Goal: Information Seeking & Learning: Understand process/instructions

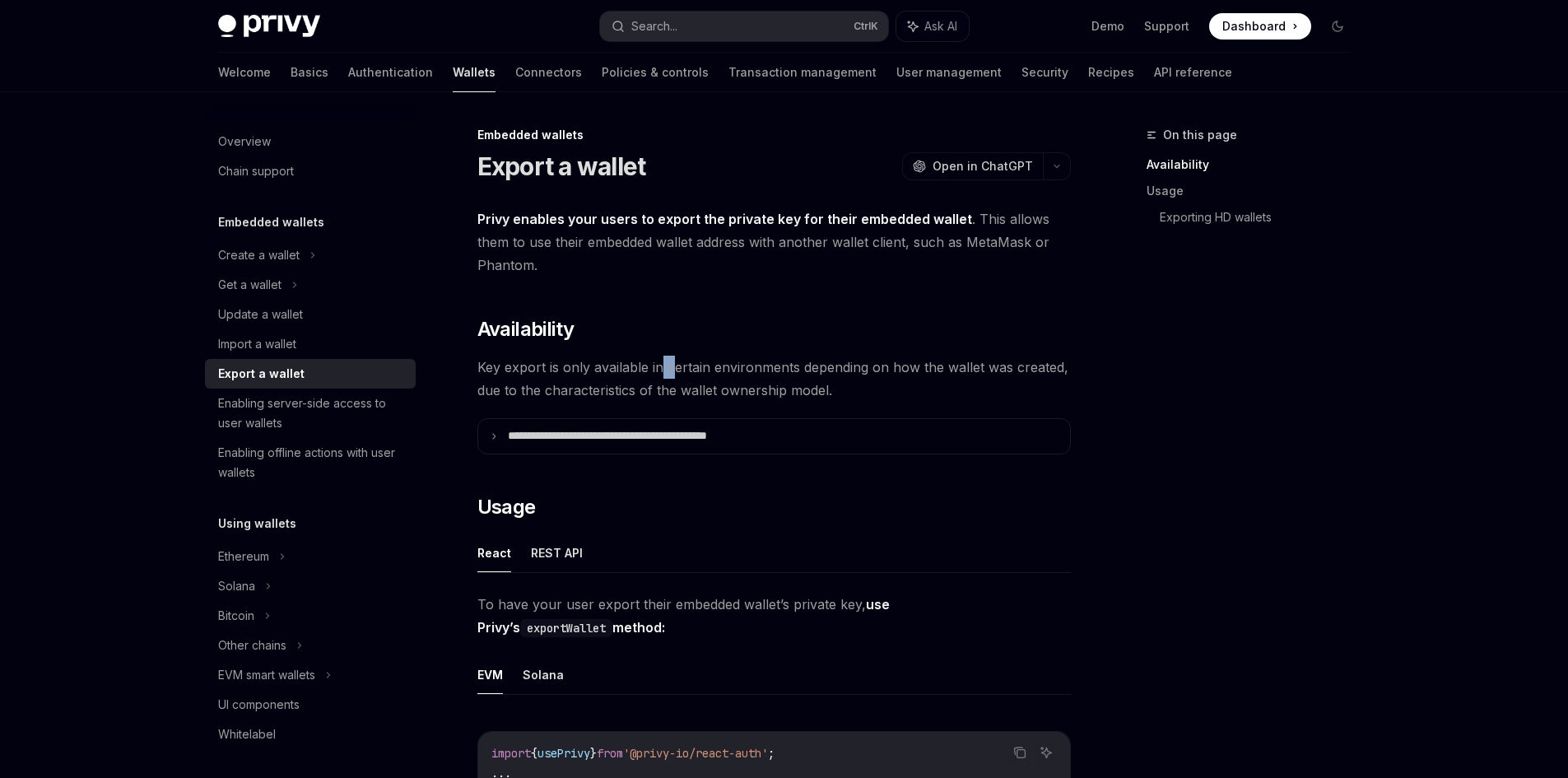
drag, startPoint x: 659, startPoint y: 371, endPoint x: 676, endPoint y: 370, distance: 17.0
click at [676, 370] on span "Key export is only available in certain environments depending on how the walle…" at bounding box center [773, 378] width 594 height 46
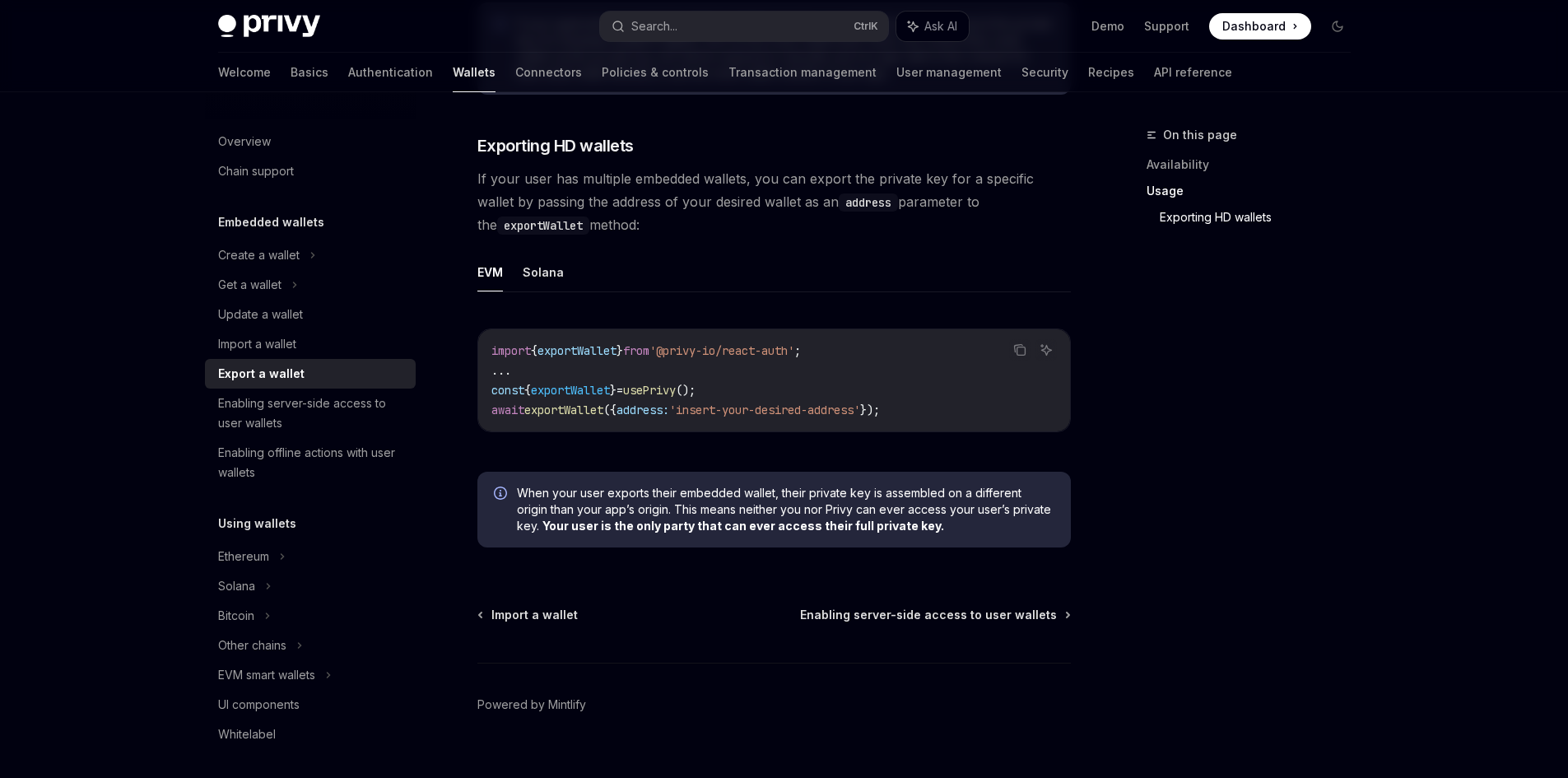
scroll to position [1611, 0]
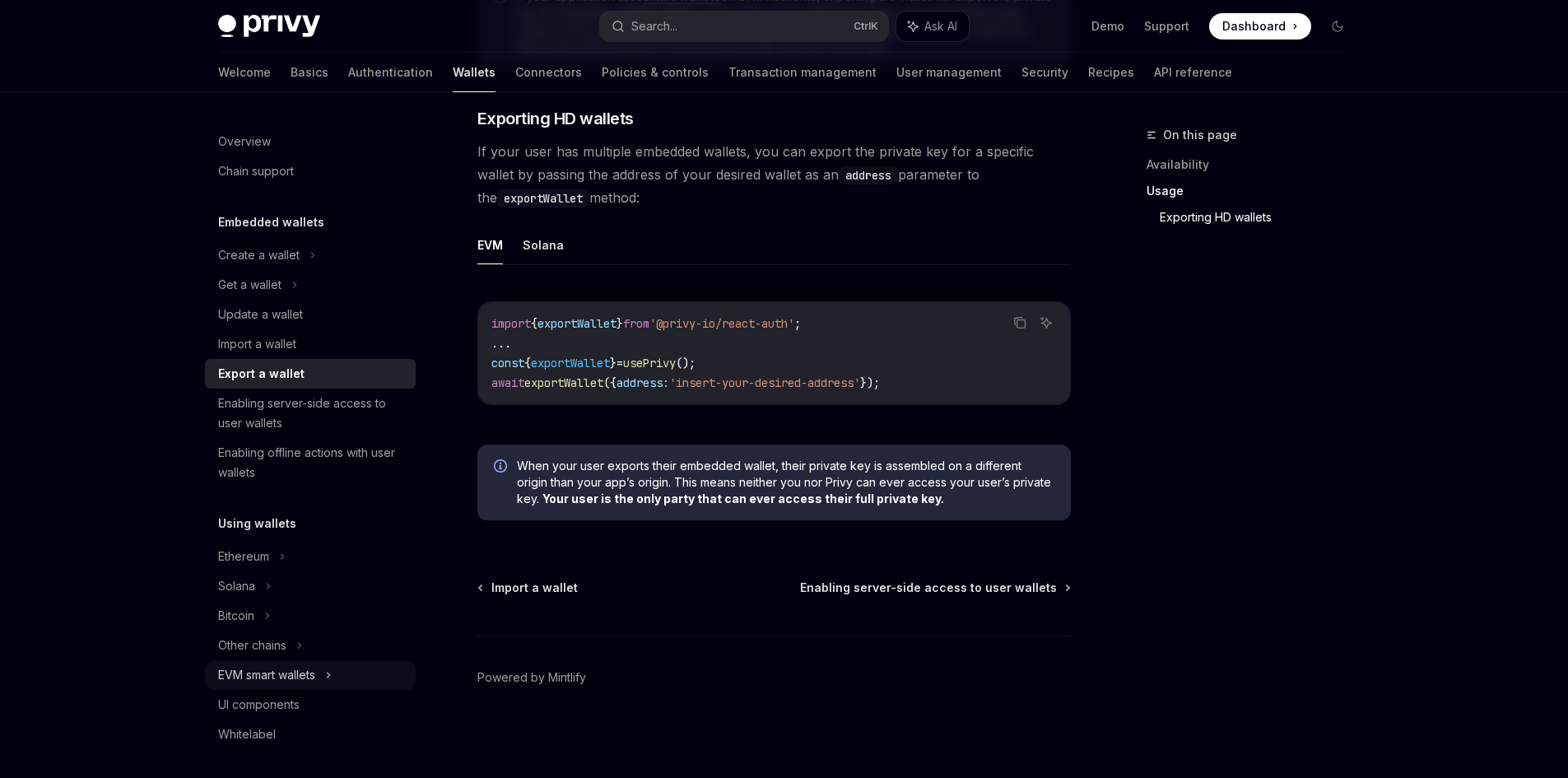
click at [269, 678] on div "EVM smart wallets" at bounding box center [266, 675] width 97 height 20
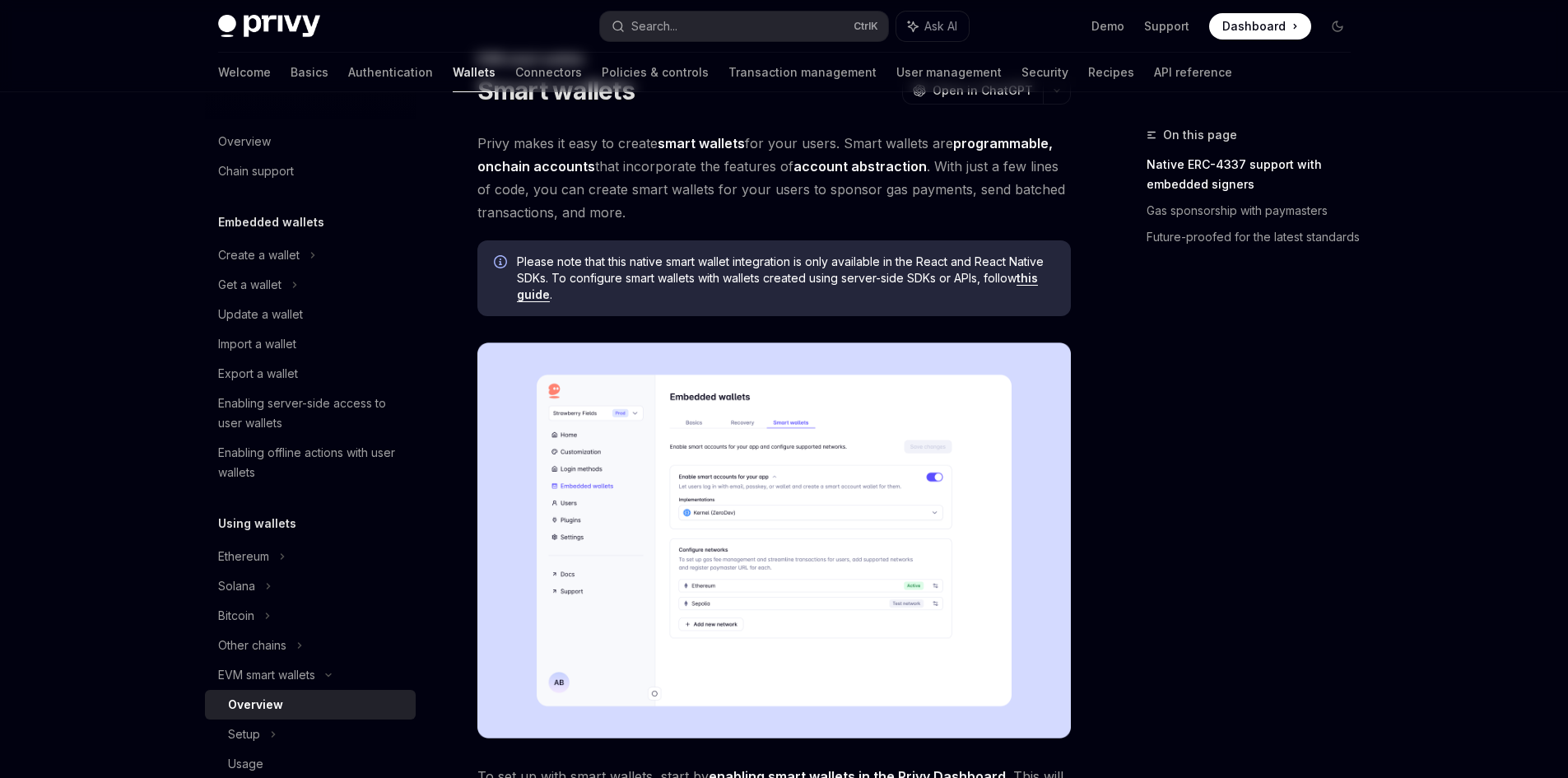
scroll to position [82, 0]
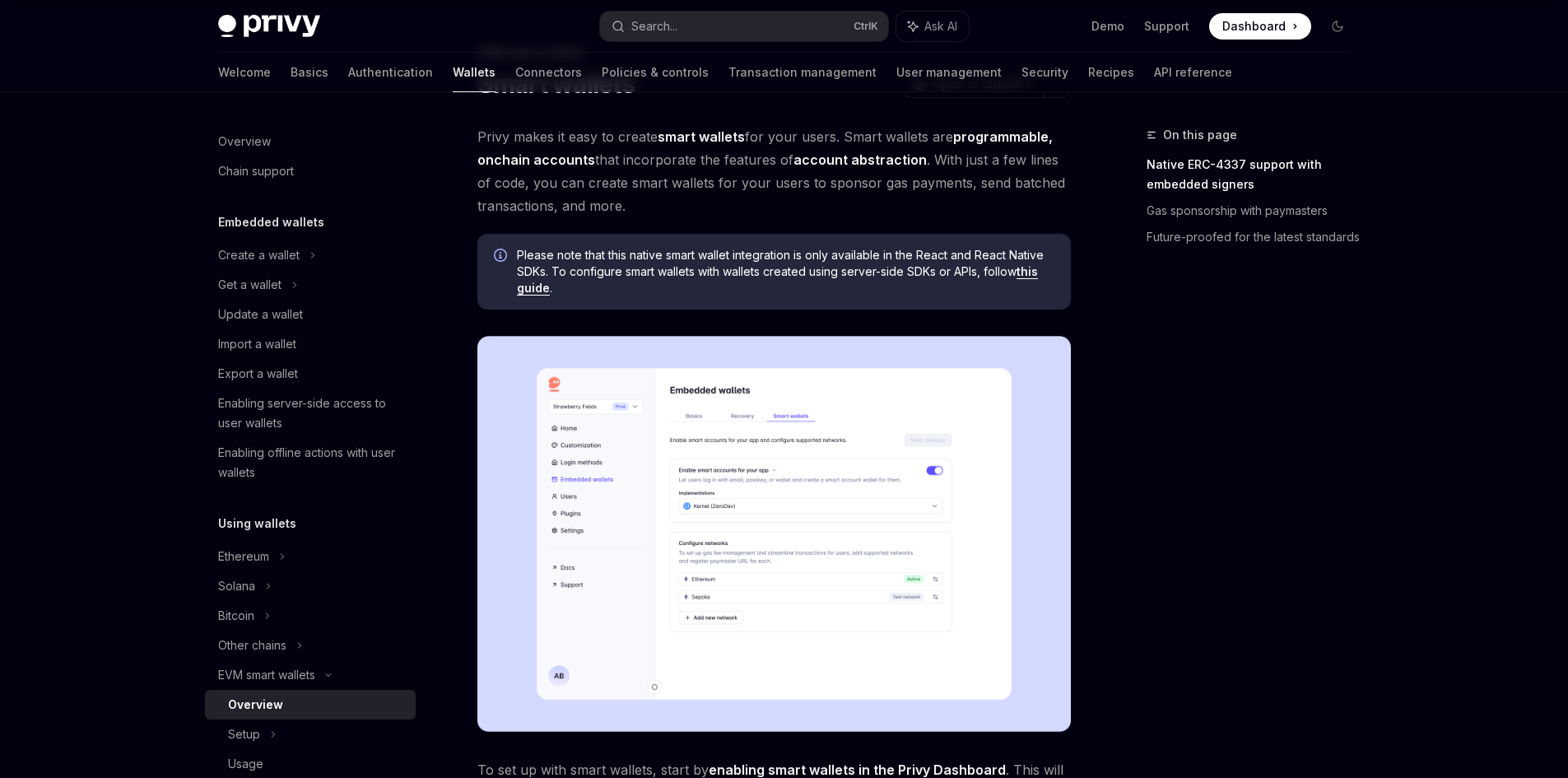
click at [631, 548] on img at bounding box center [773, 533] width 594 height 395
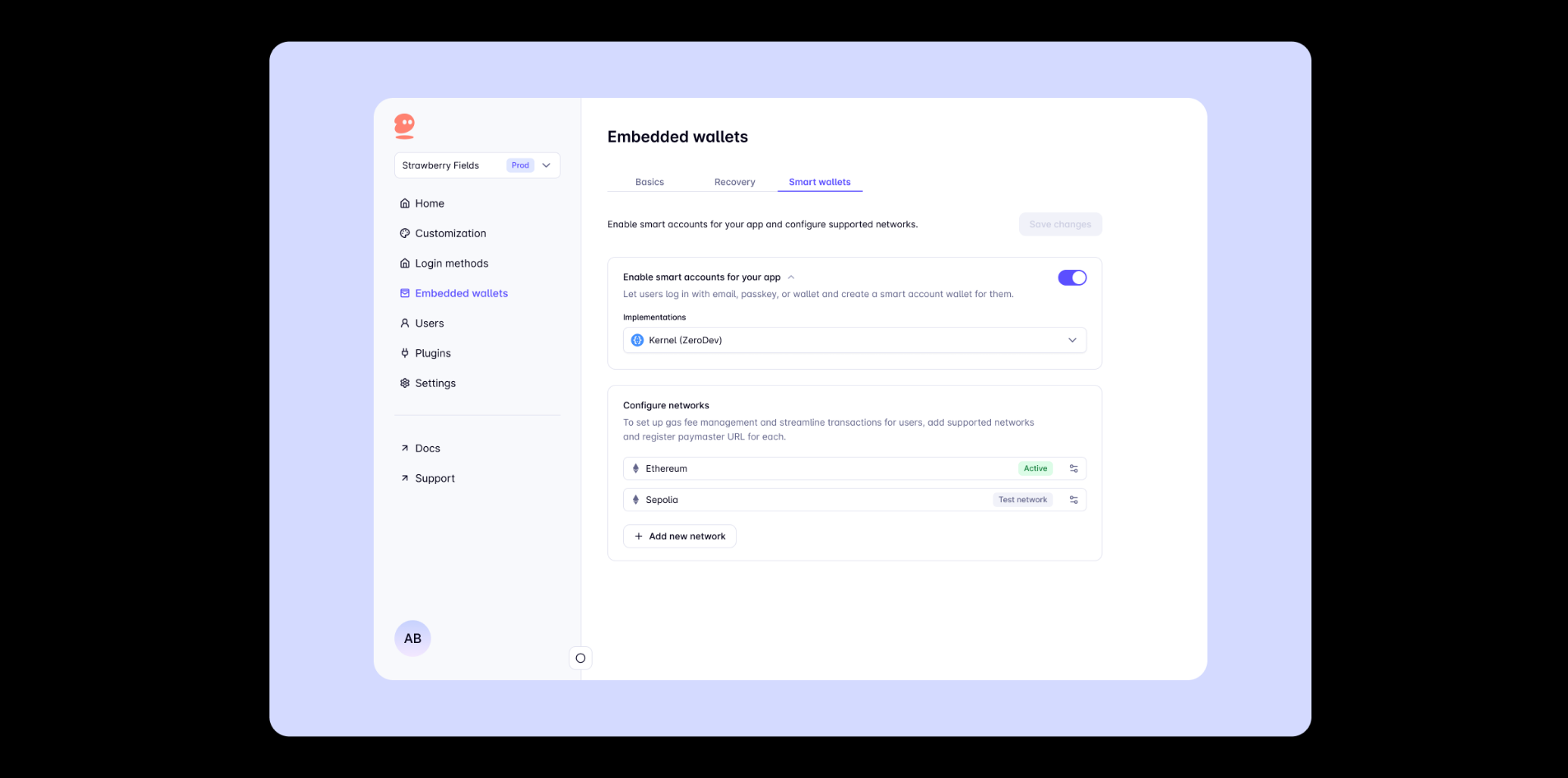
click at [631, 548] on img at bounding box center [790, 389] width 1042 height 696
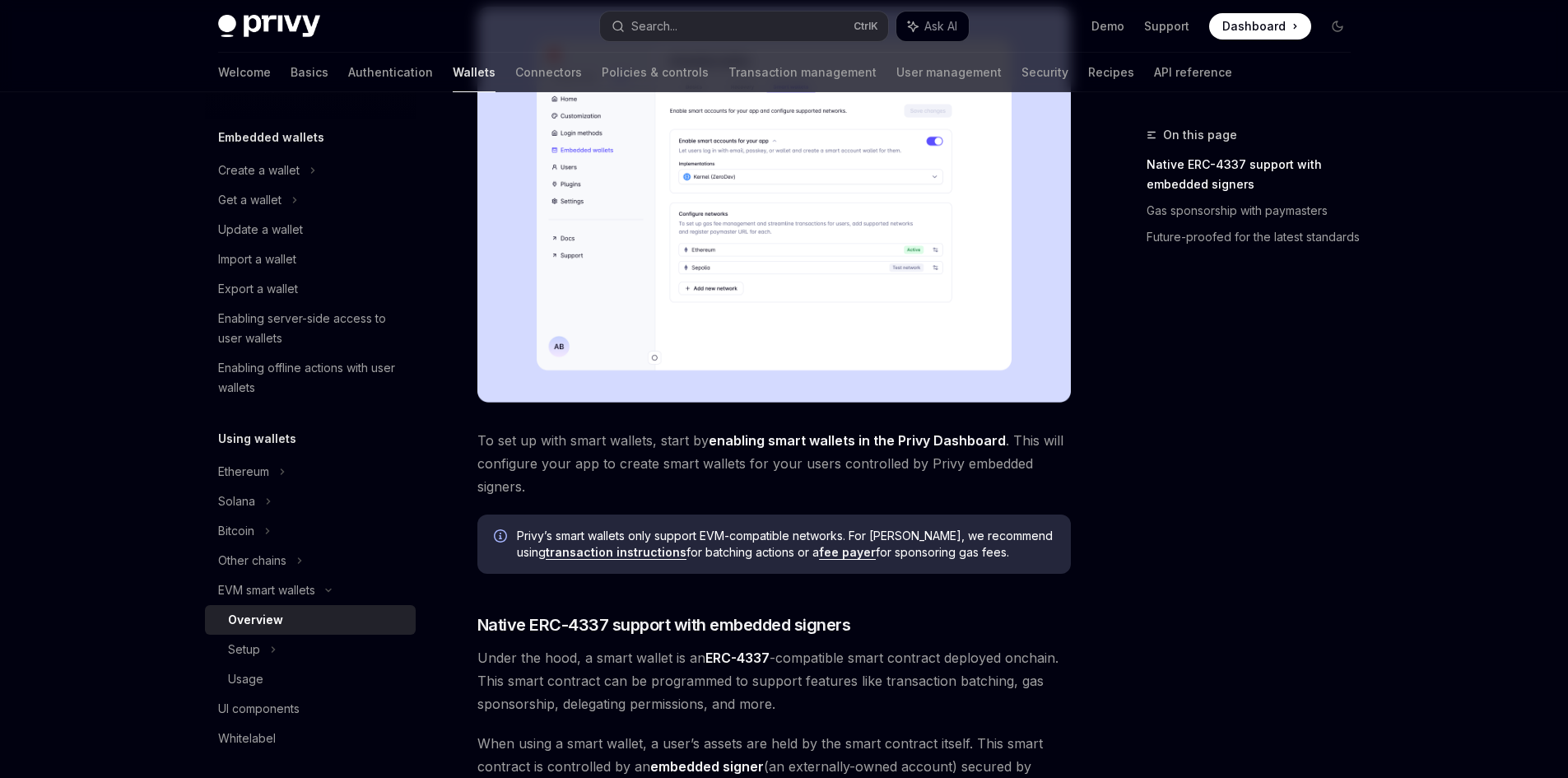
scroll to position [165, 0]
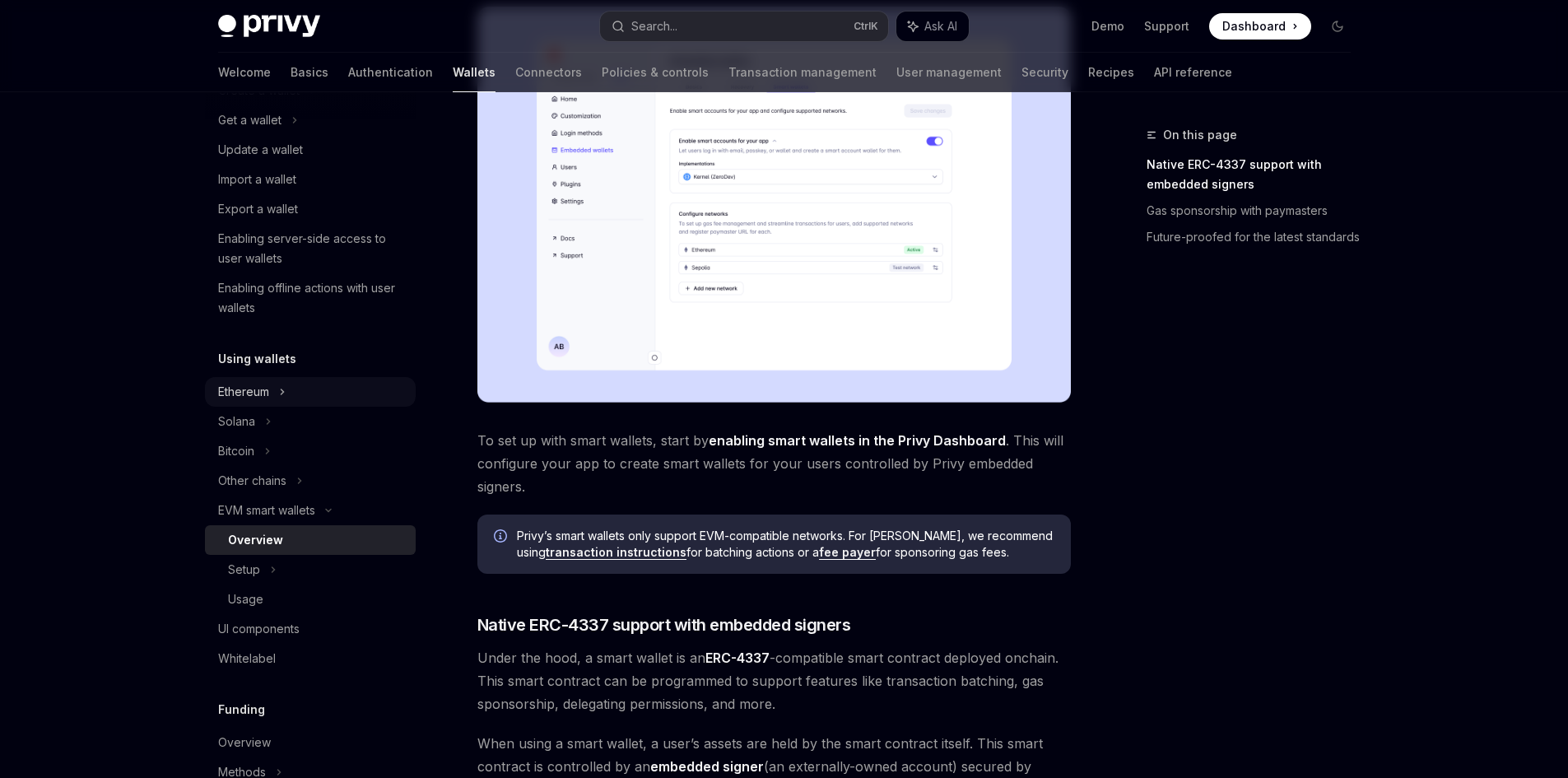
click at [328, 105] on div "Ethereum" at bounding box center [310, 90] width 211 height 29
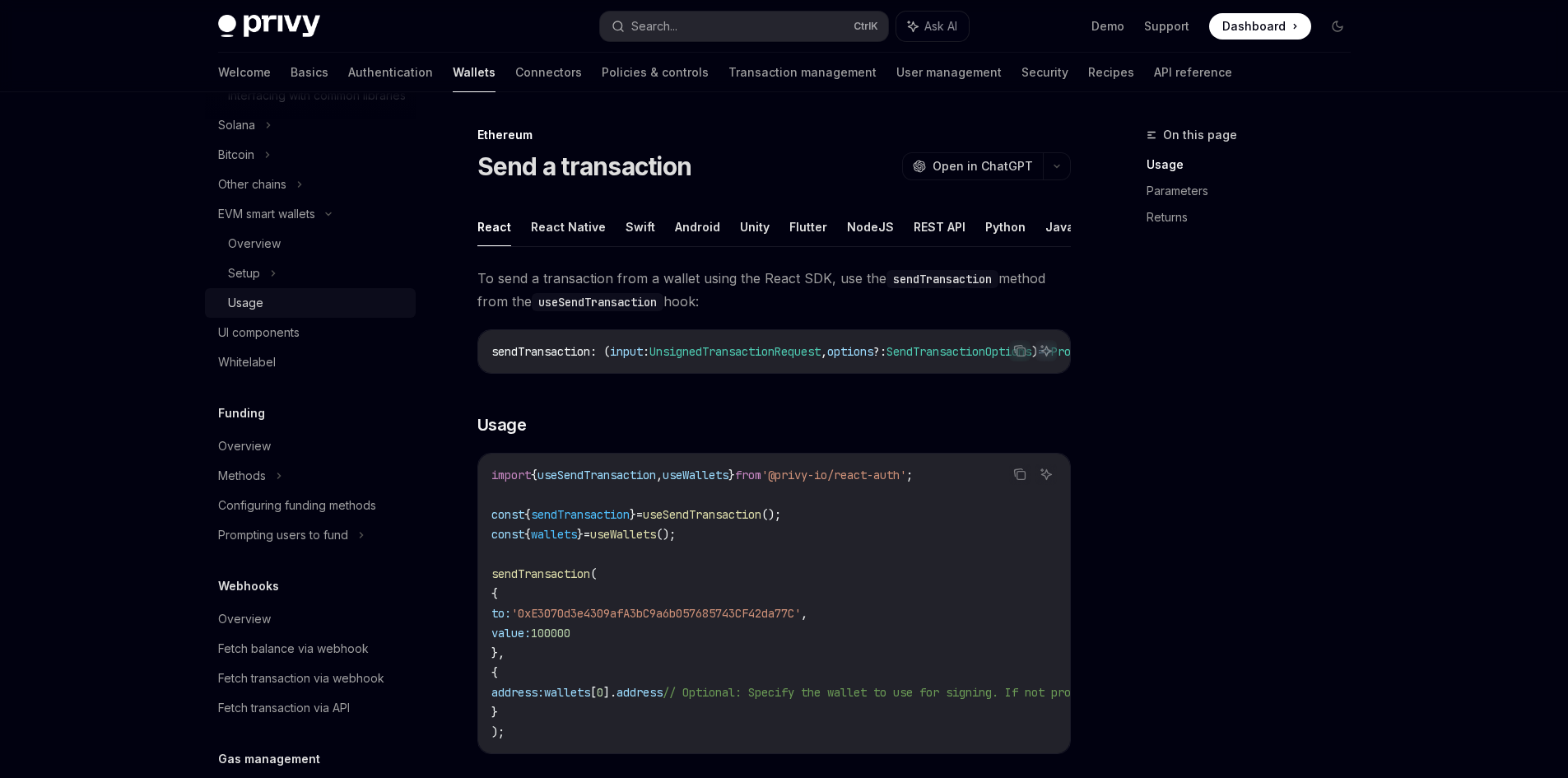
scroll to position [741, 0]
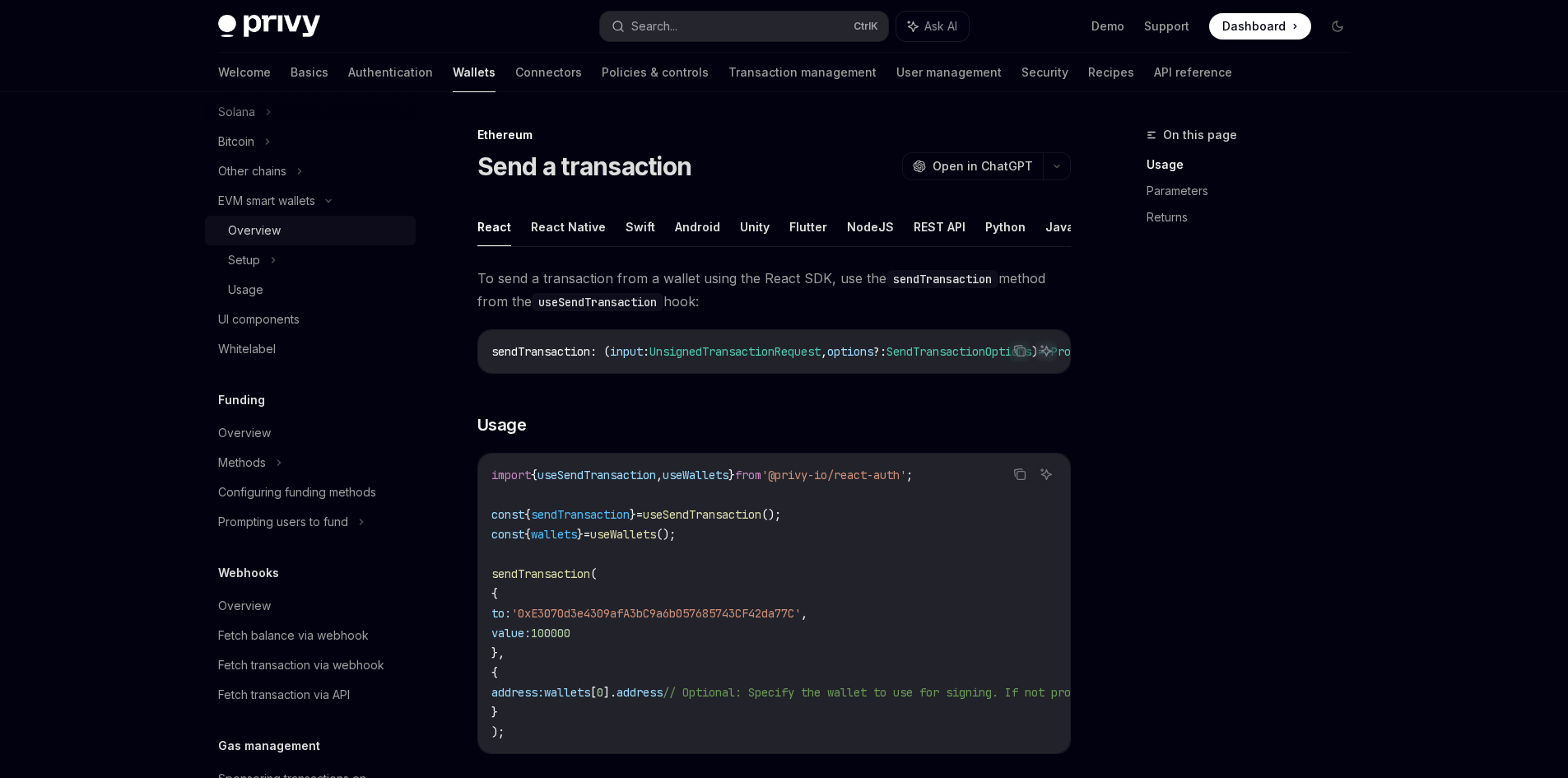
click at [289, 235] on link "Overview" at bounding box center [310, 231] width 211 height 29
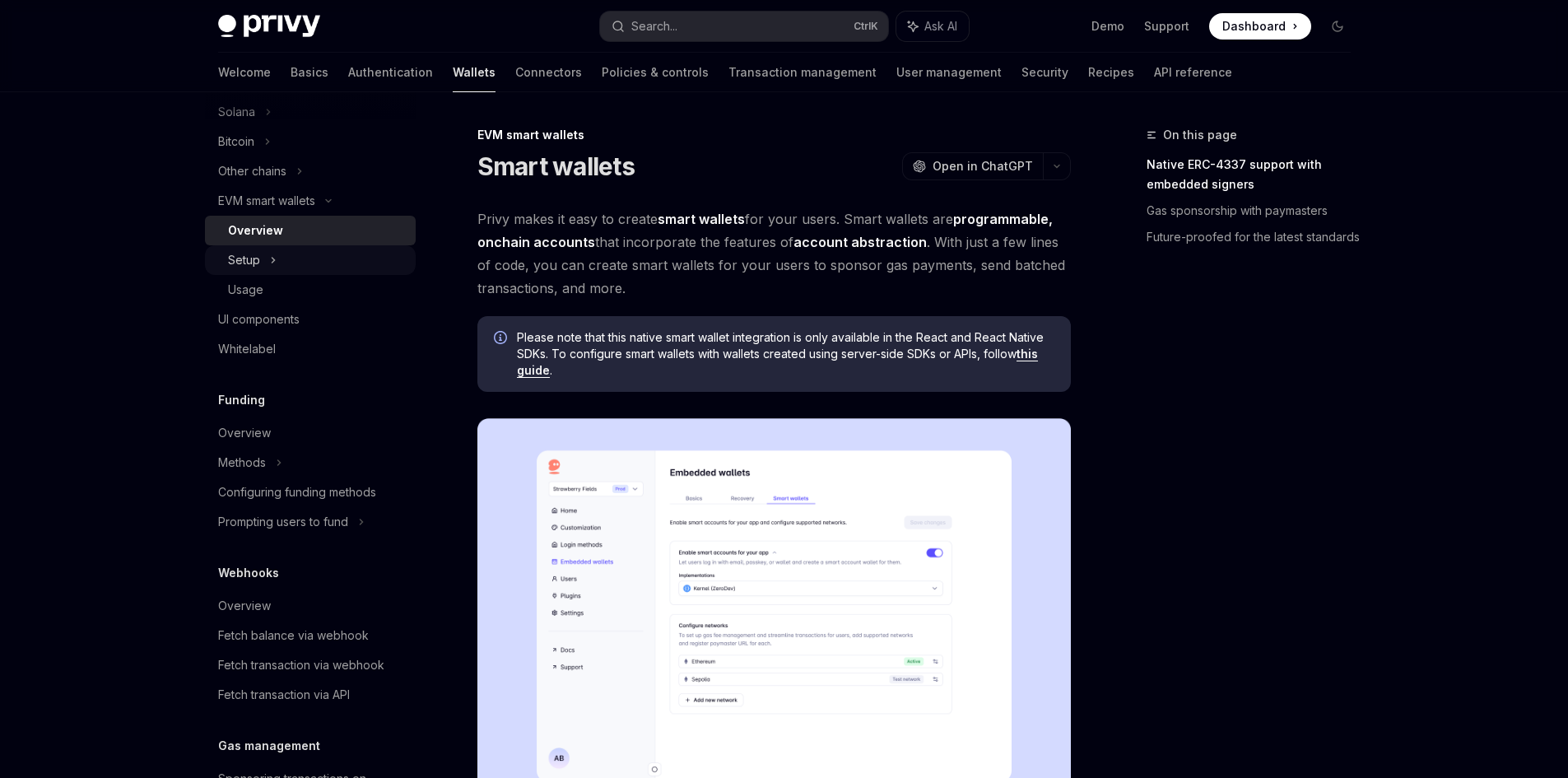
click at [287, 275] on div "Setup" at bounding box center [310, 260] width 211 height 29
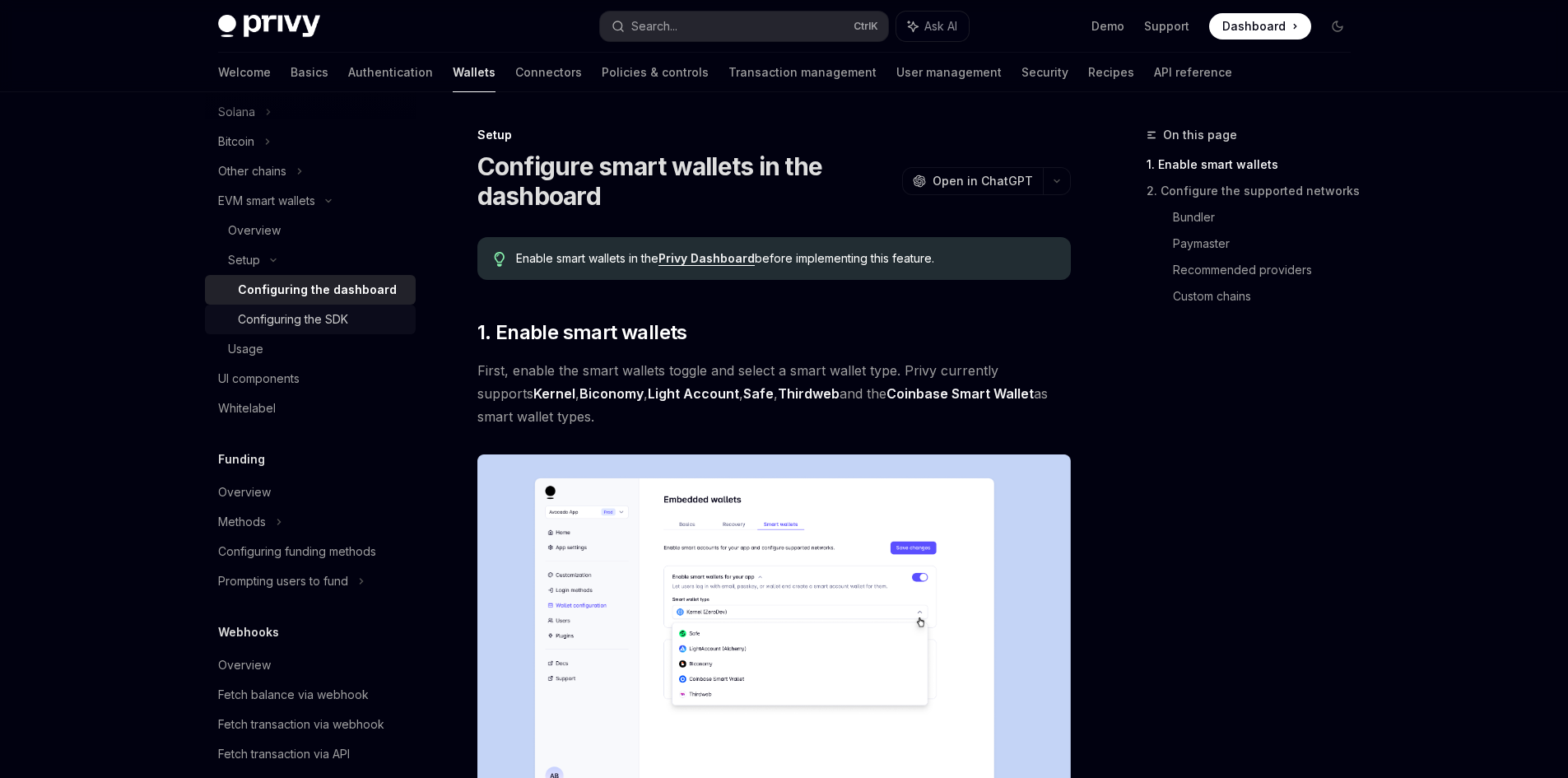
click at [319, 334] on link "Configuring the SDK" at bounding box center [310, 319] width 211 height 29
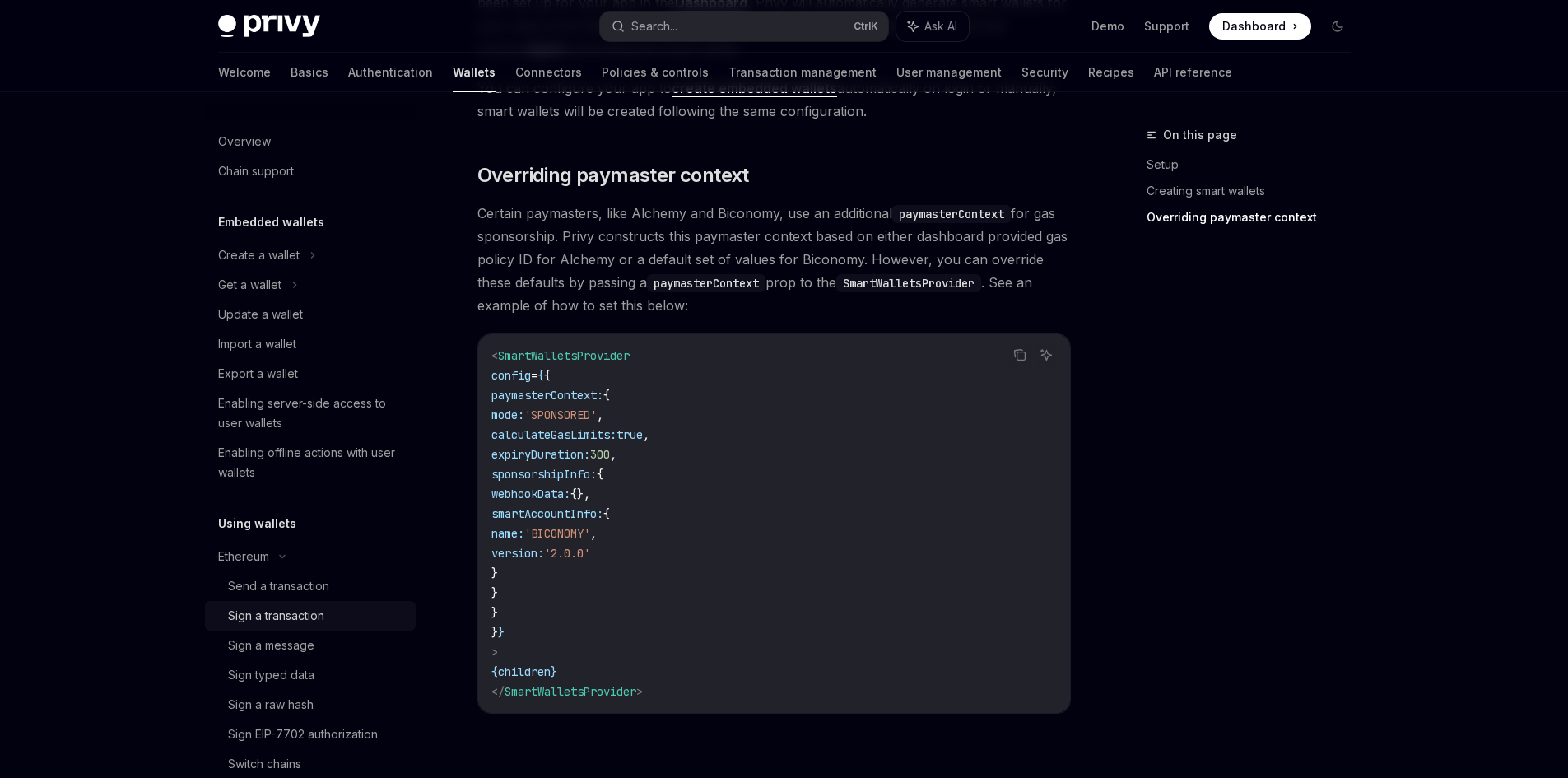
scroll to position [1152, 0]
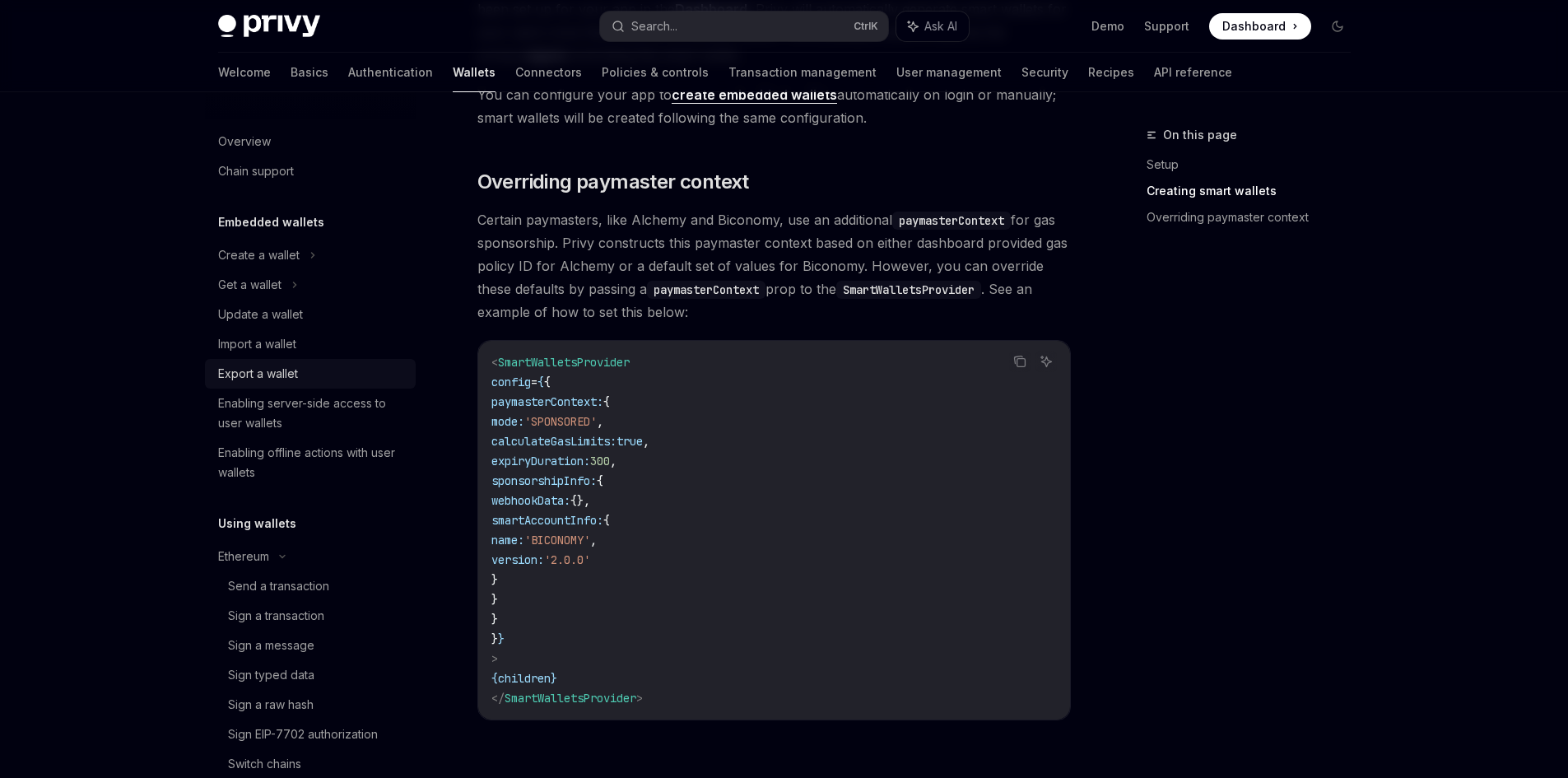
click at [287, 370] on div "Export a wallet" at bounding box center [257, 374] width 79 height 20
type textarea "*"
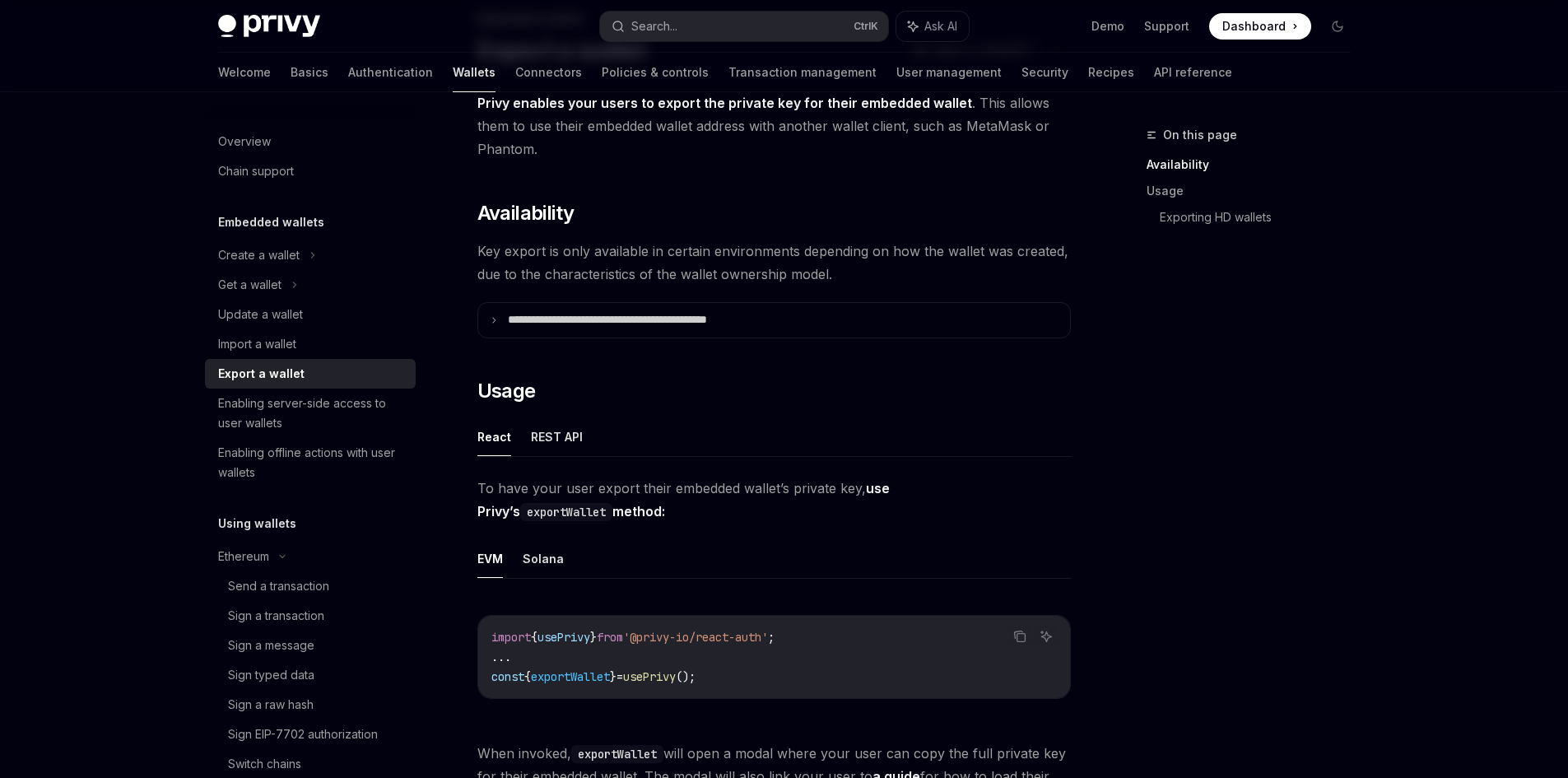
scroll to position [165, 0]
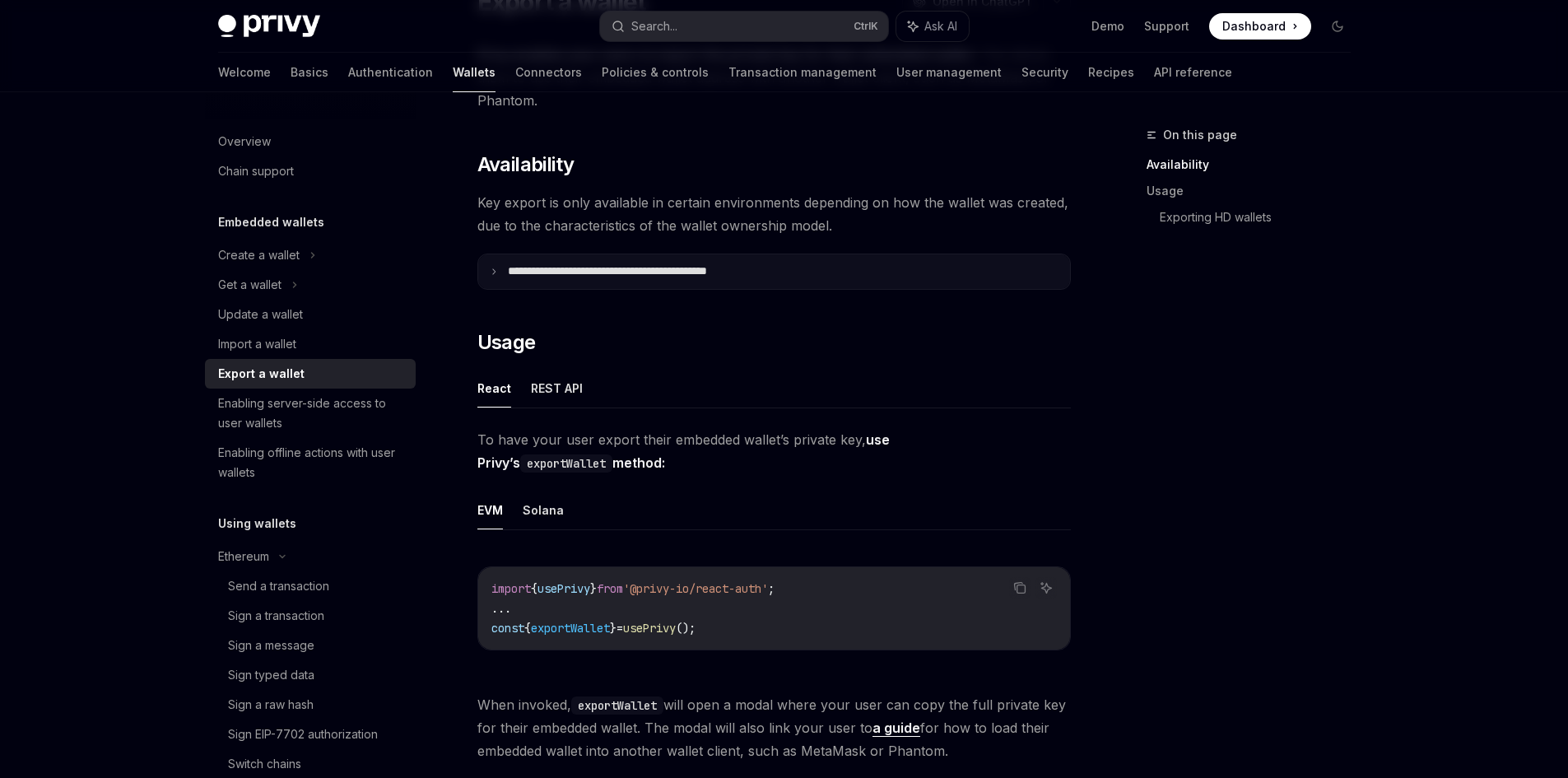
click at [614, 280] on summary "**********" at bounding box center [773, 271] width 592 height 34
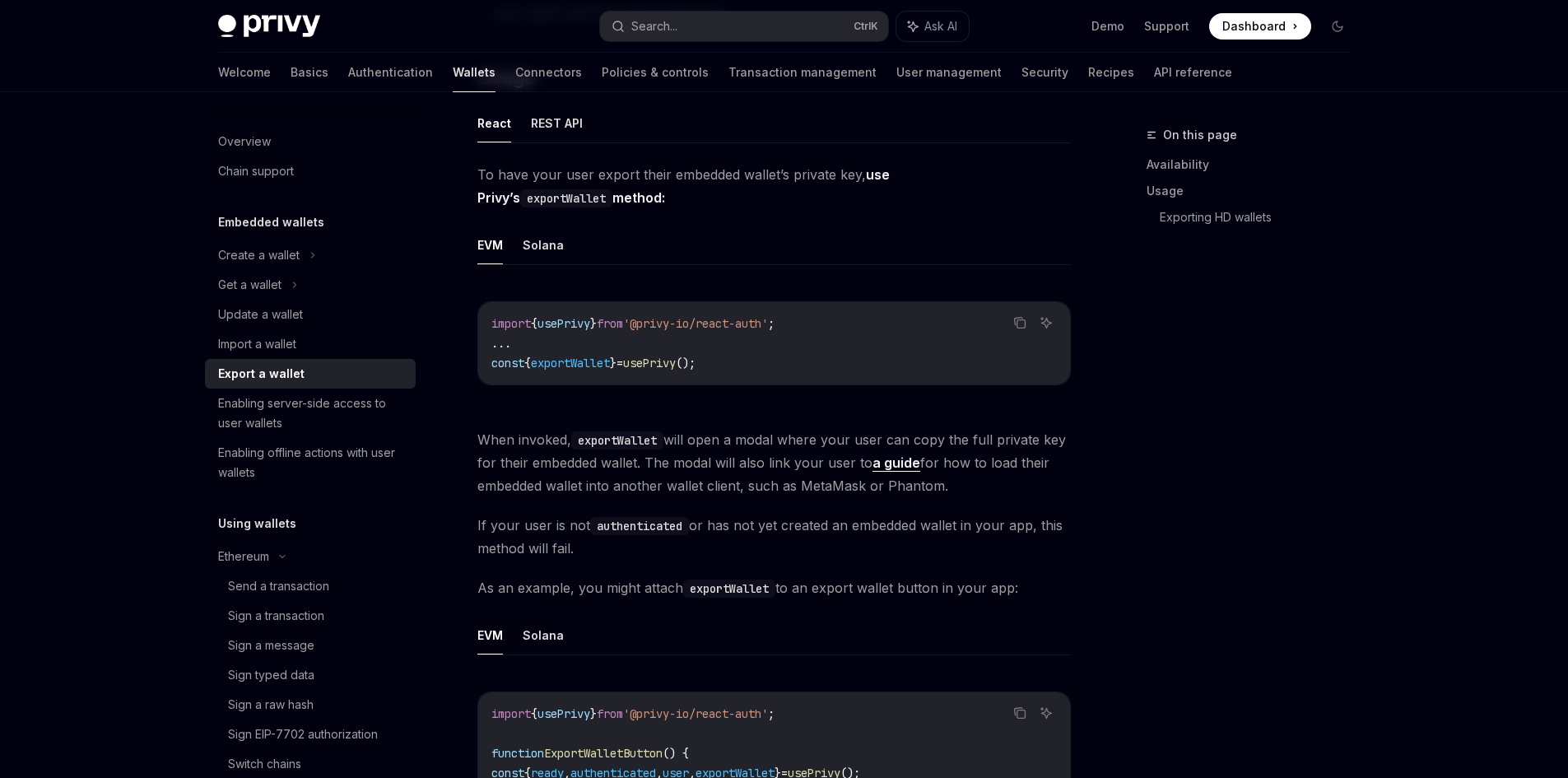
scroll to position [906, 0]
